Goal: Transaction & Acquisition: Purchase product/service

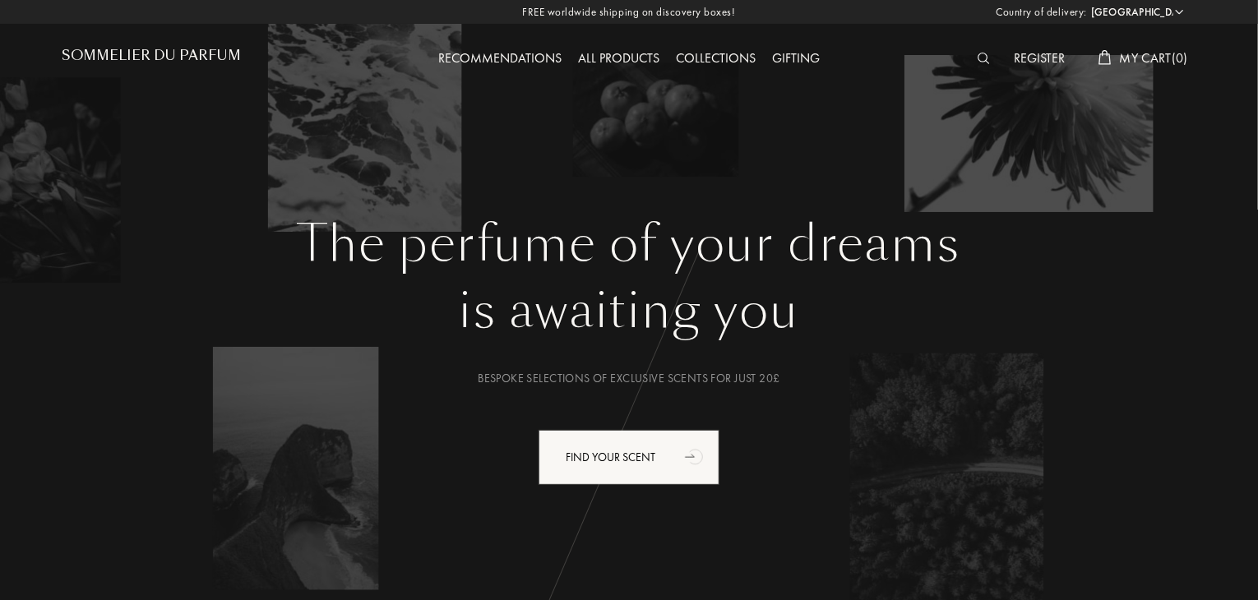
click at [618, 71] on div "Recommendations All products Collections Gifting" at bounding box center [628, 45] width 567 height 90
click at [622, 57] on div "All products" at bounding box center [619, 59] width 98 height 21
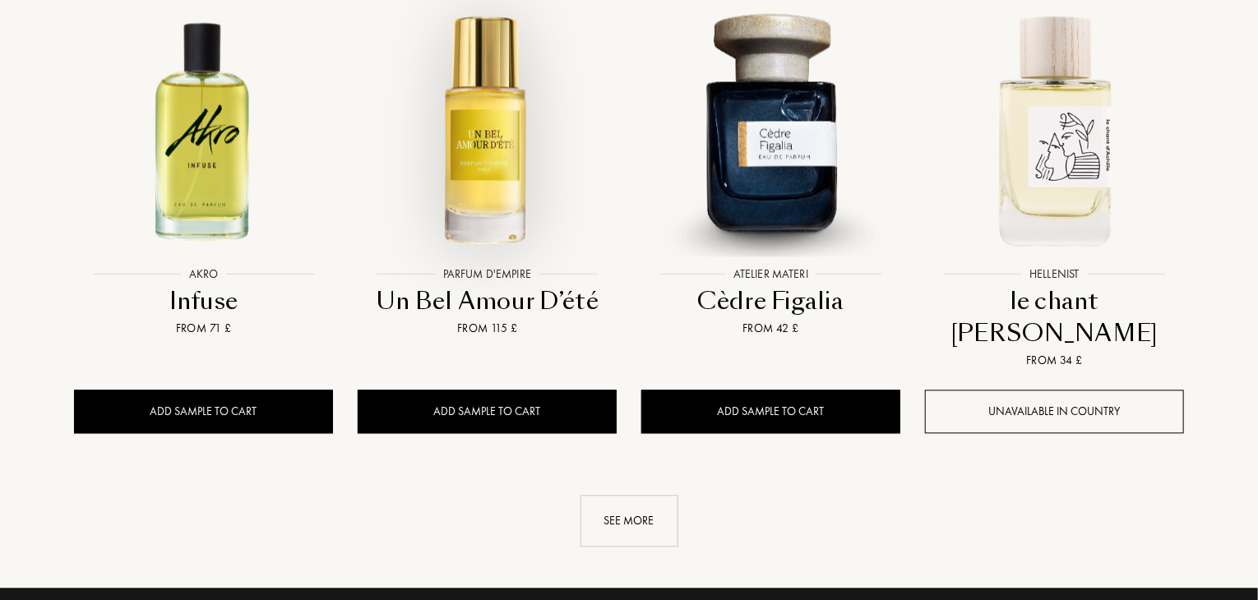
scroll to position [1719, 0]
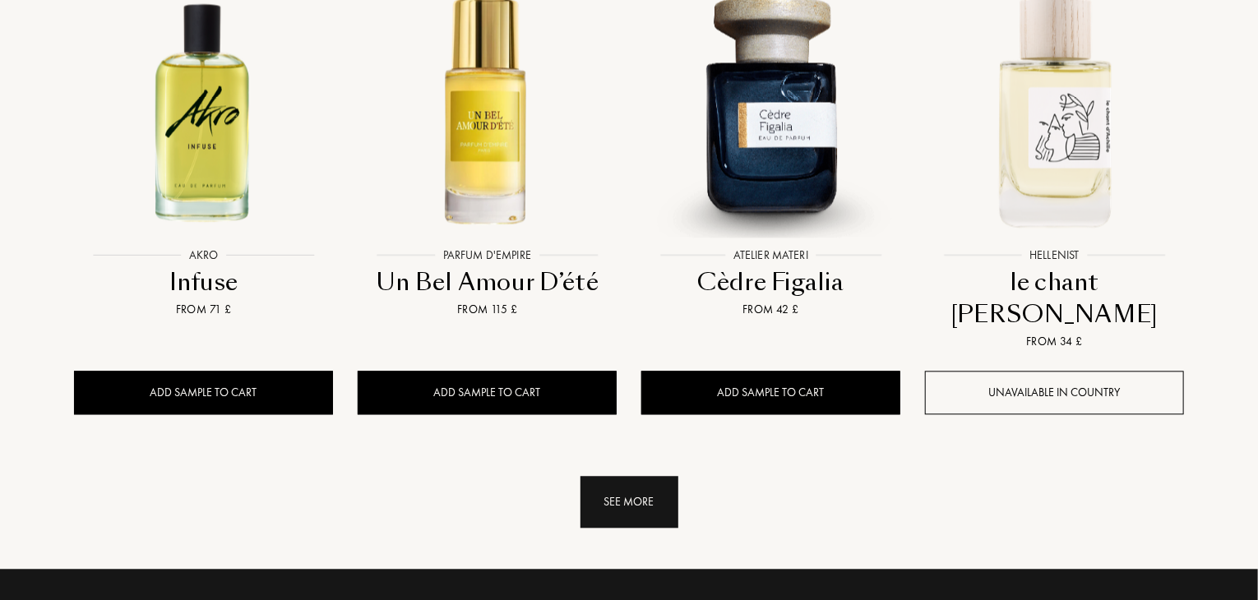
click at [648, 476] on div "See more" at bounding box center [630, 502] width 98 height 52
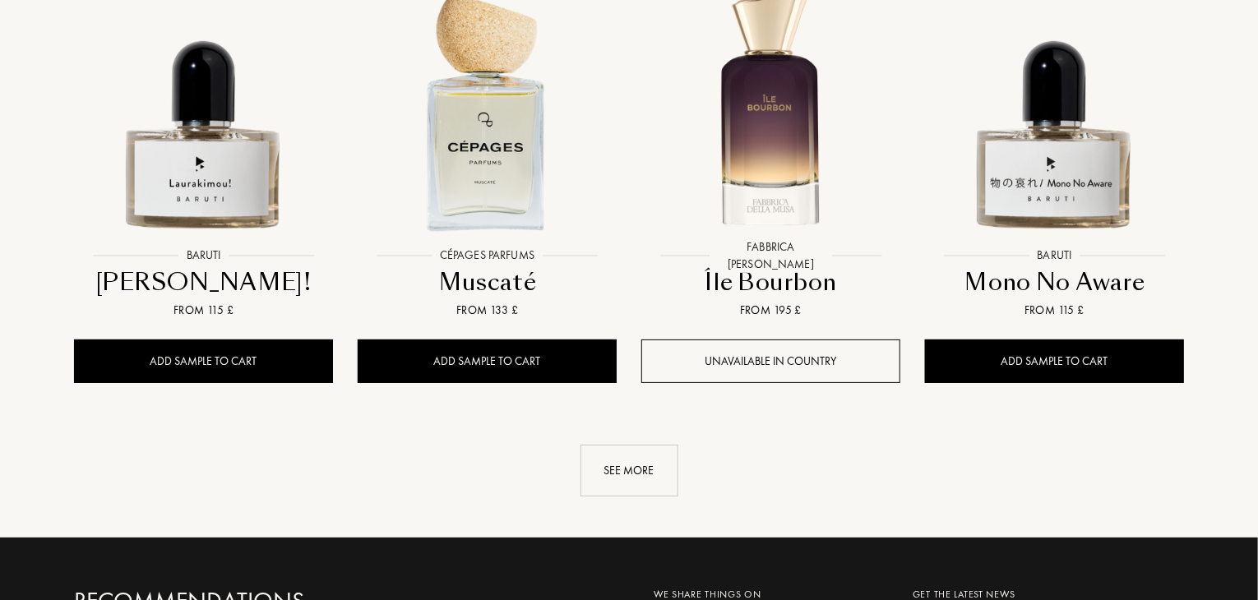
scroll to position [3130, 0]
